Goal: Communication & Community: Connect with others

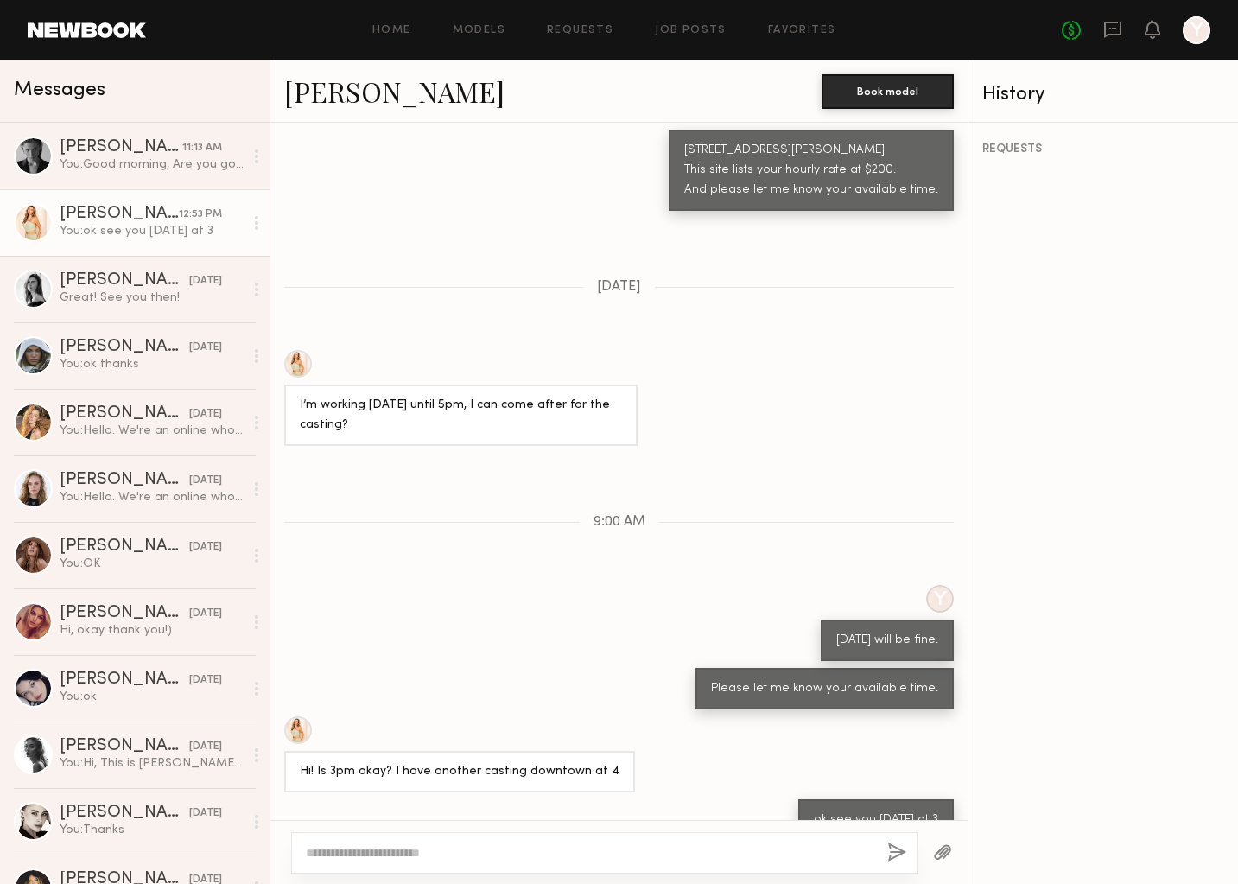
scroll to position [1317, 0]
click at [155, 153] on div "[PERSON_NAME]" at bounding box center [121, 147] width 123 height 17
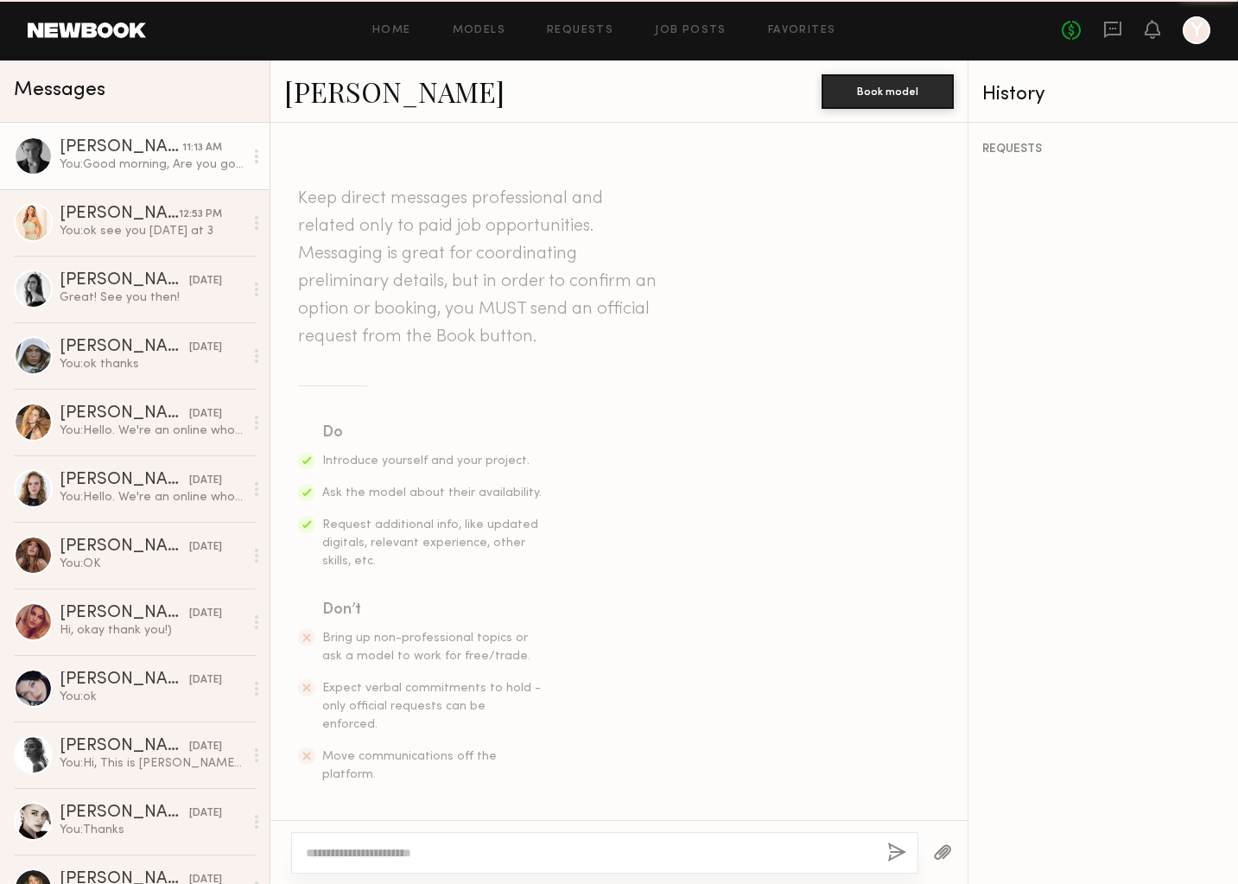
scroll to position [1610, 0]
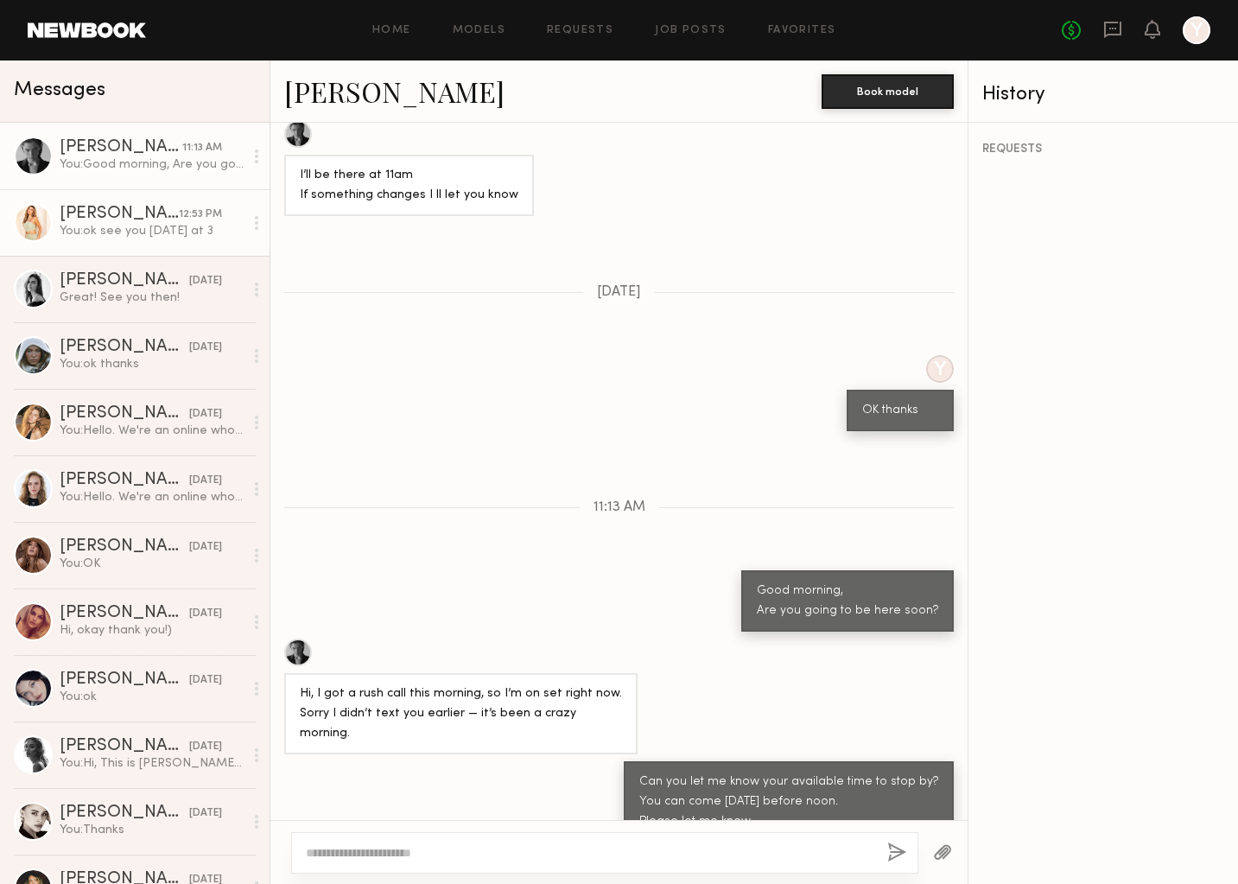
click at [161, 221] on div "[PERSON_NAME]" at bounding box center [119, 214] width 119 height 17
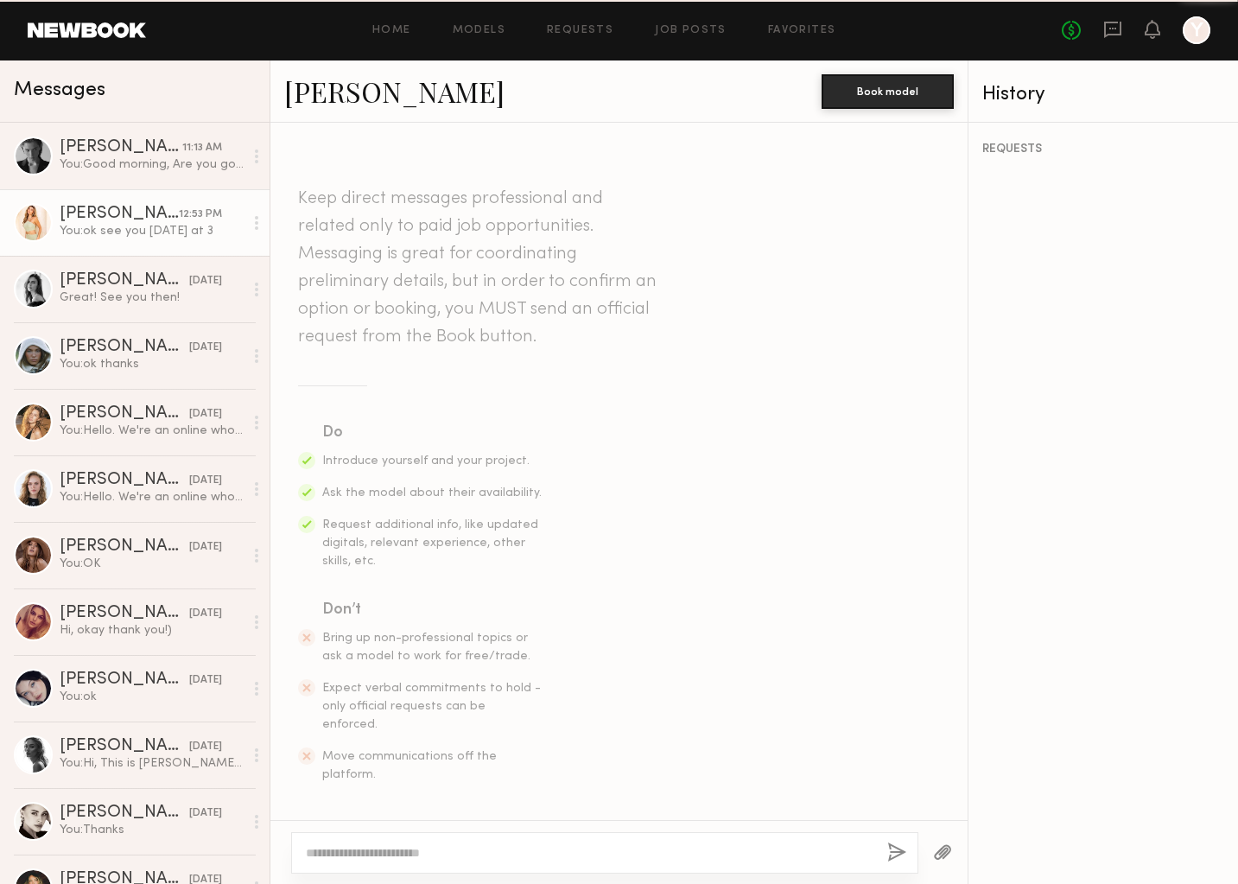
scroll to position [1317, 0]
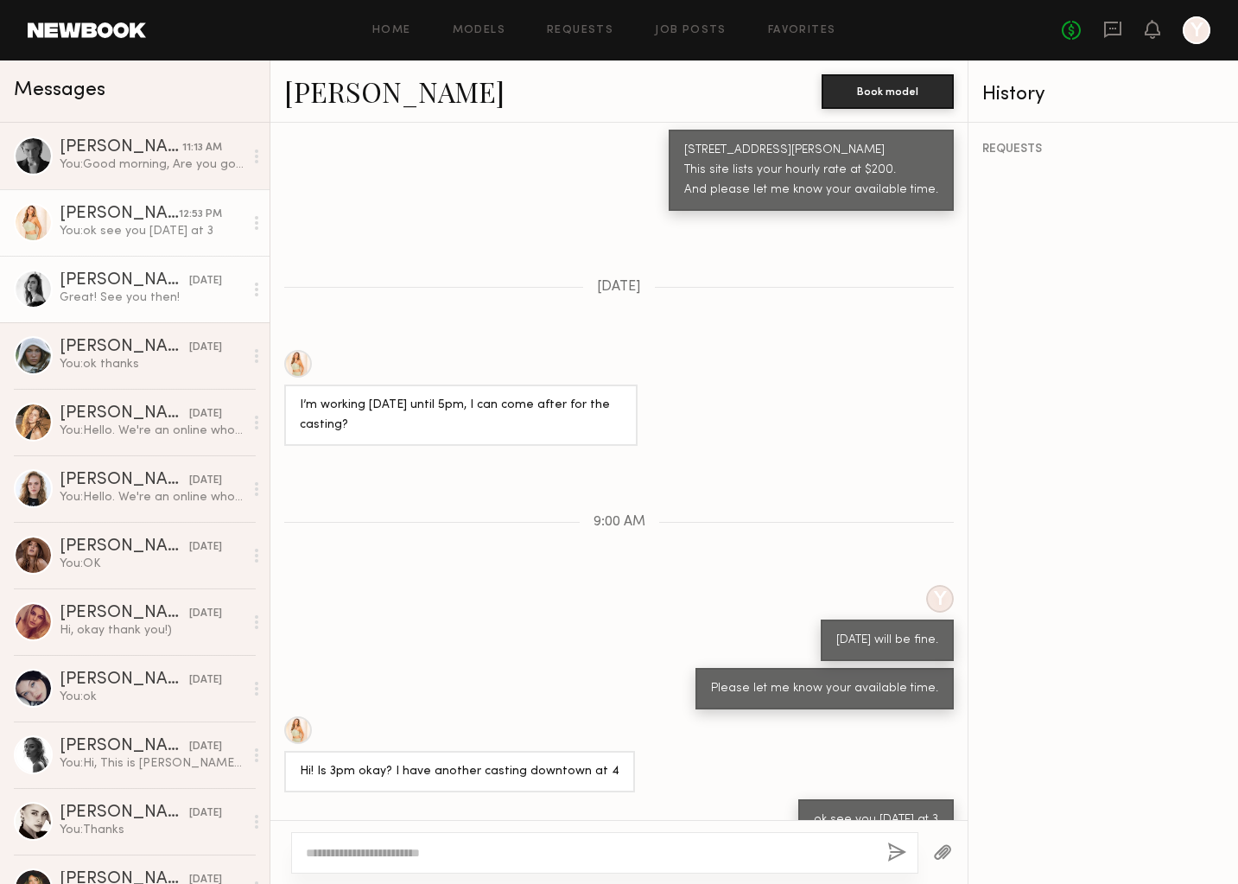
click at [189, 276] on div "[DATE]" at bounding box center [205, 281] width 33 height 16
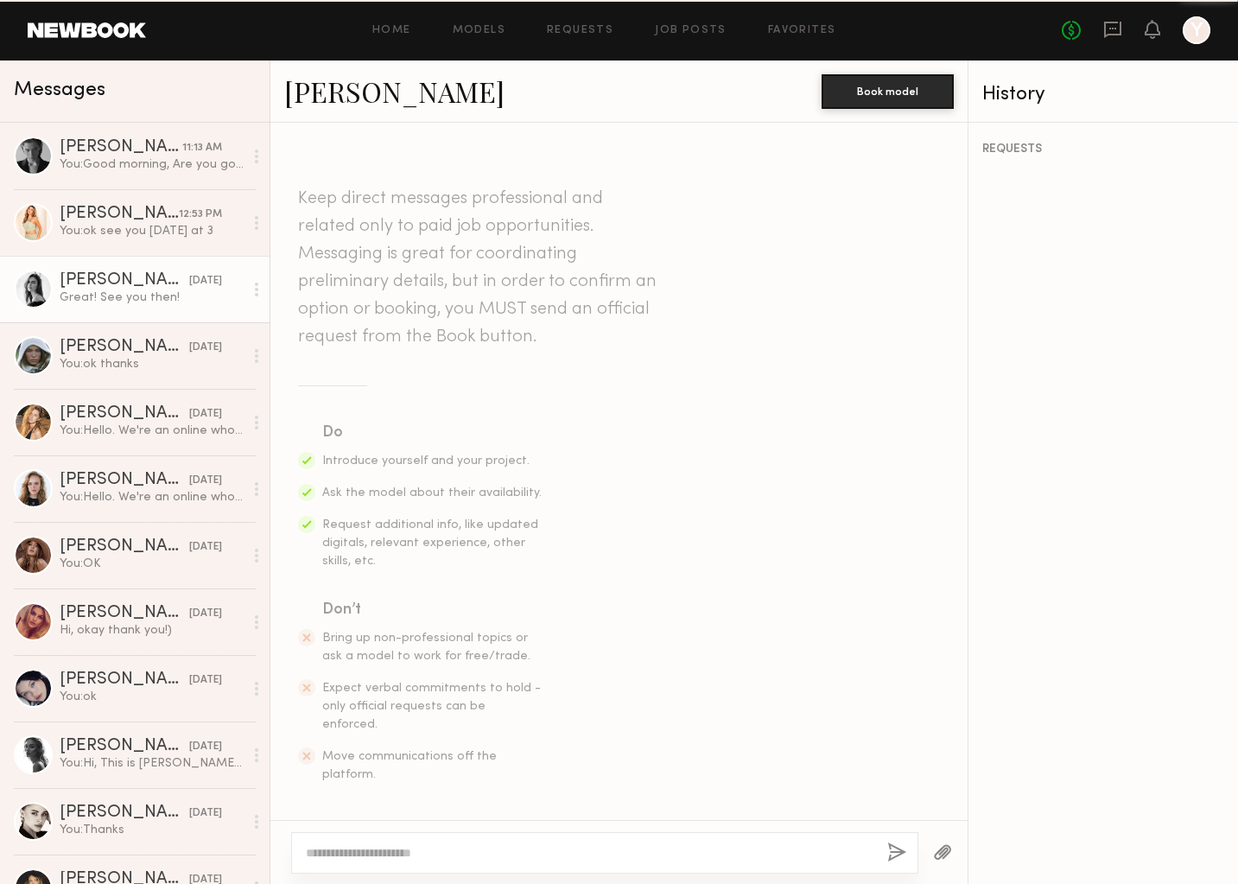
scroll to position [927, 0]
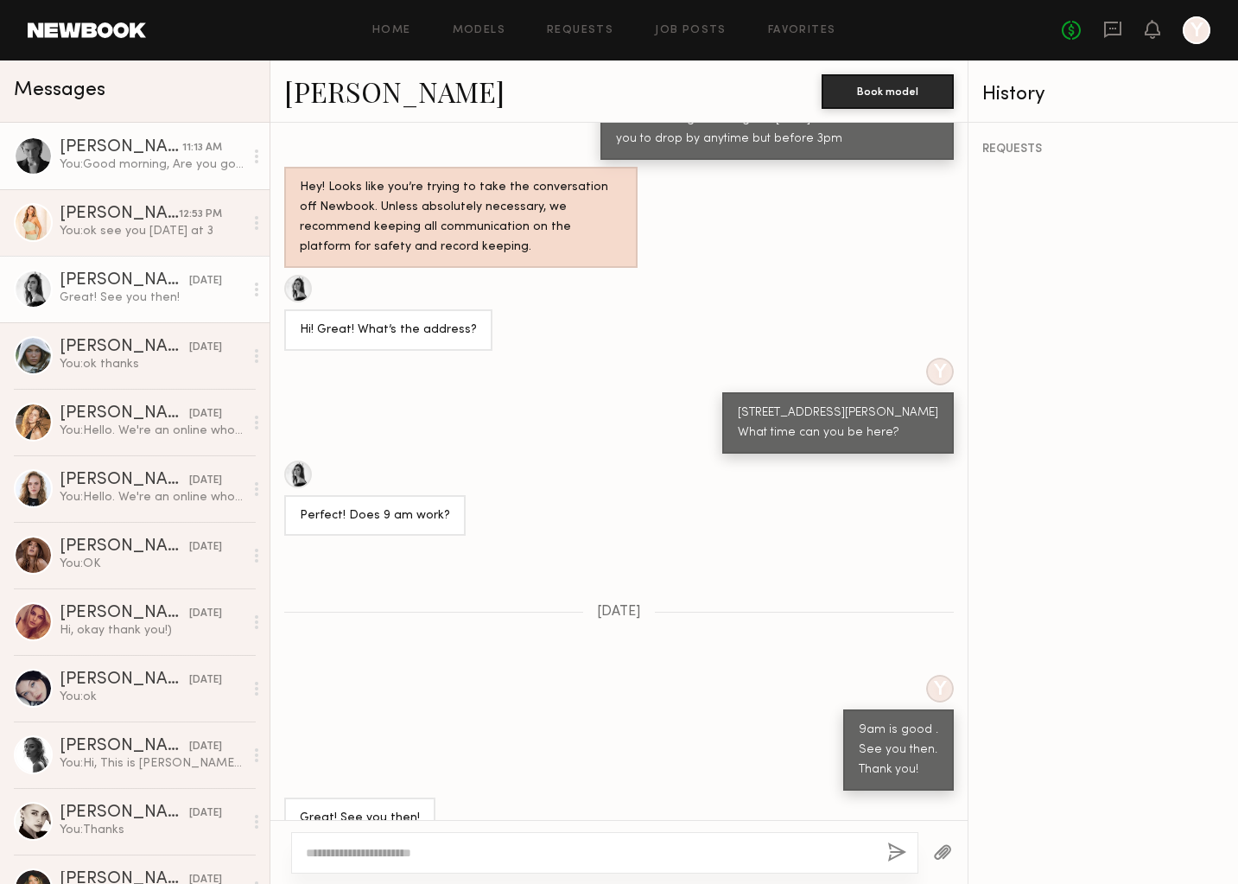
click at [144, 149] on div "[PERSON_NAME]" at bounding box center [121, 147] width 123 height 17
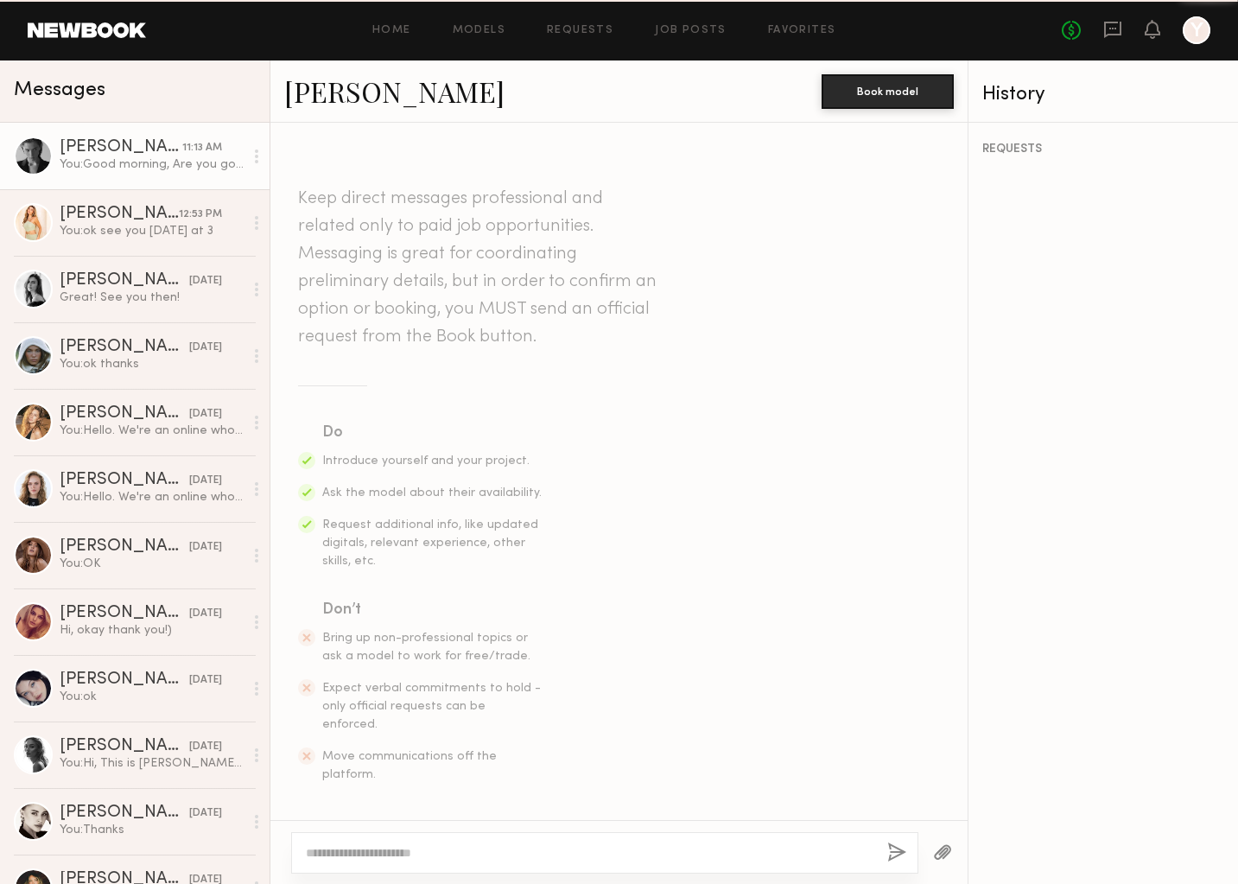
scroll to position [1610, 0]
